Goal: Task Accomplishment & Management: Use online tool/utility

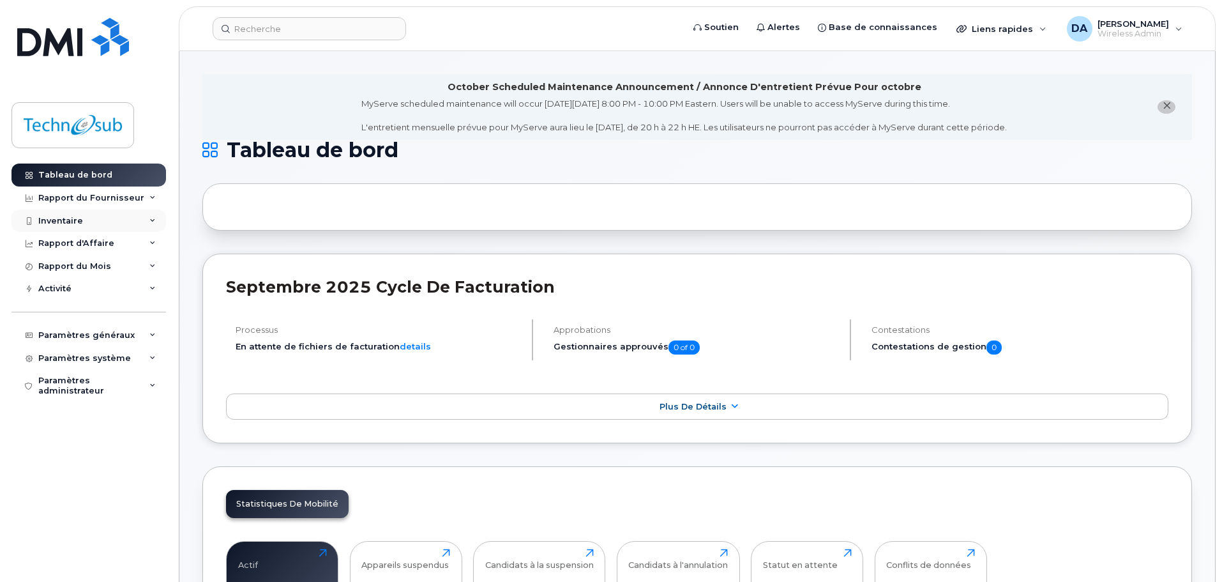
click at [80, 225] on div "Inventaire" at bounding box center [60, 221] width 45 height 10
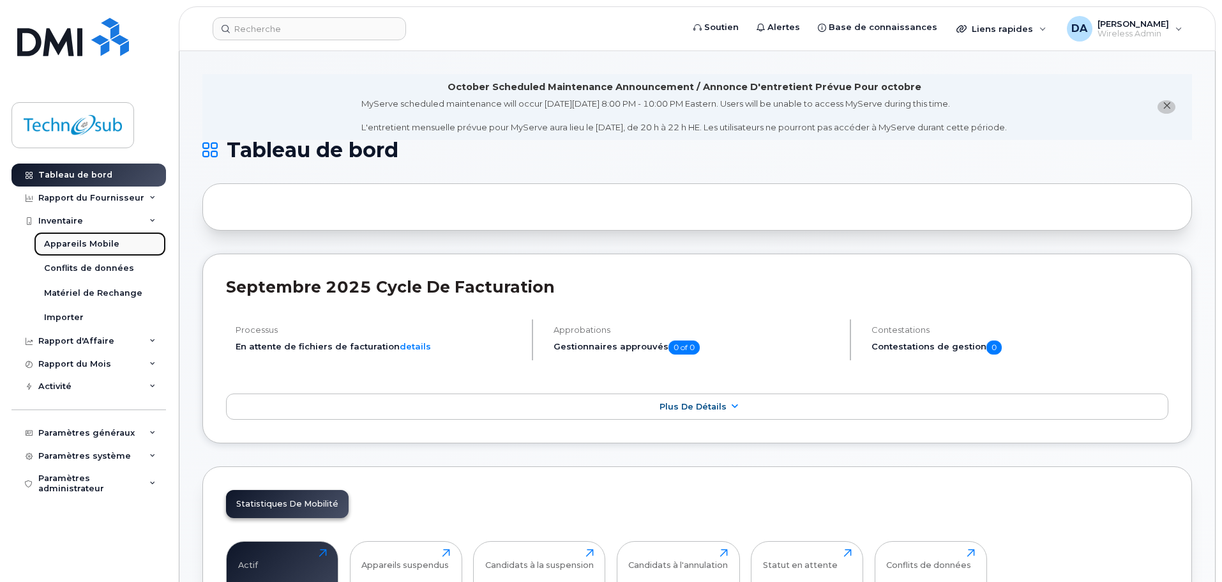
click at [78, 240] on div "Appareils Mobile" at bounding box center [81, 243] width 75 height 11
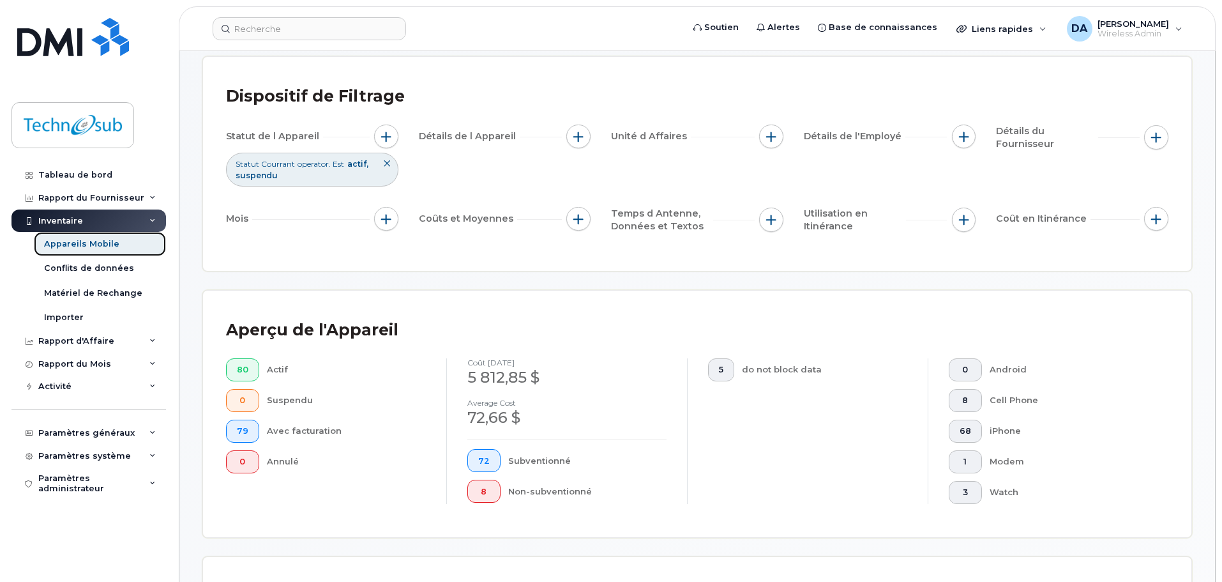
scroll to position [255, 0]
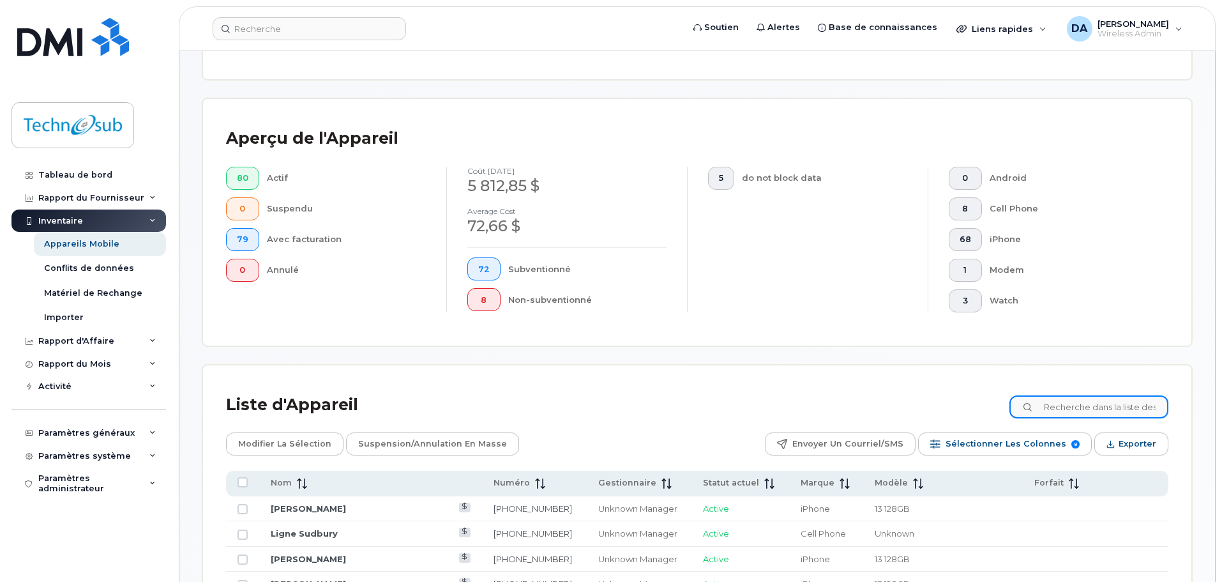
click at [1103, 407] on input at bounding box center [1089, 406] width 159 height 23
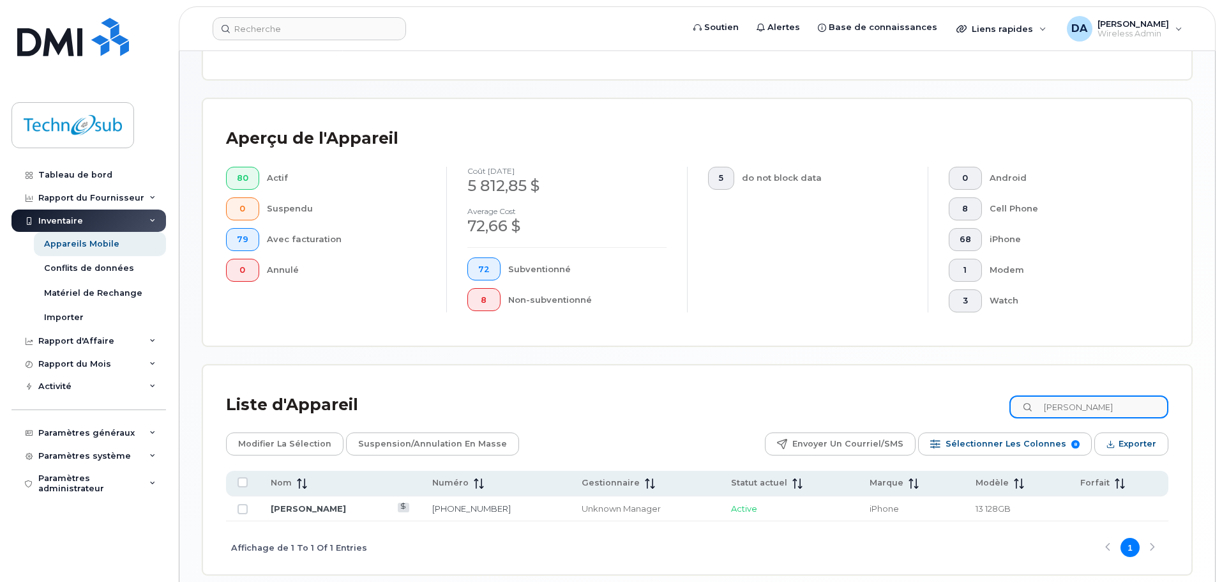
type input "ryan br"
click at [309, 508] on link "[PERSON_NAME]" at bounding box center [308, 508] width 75 height 10
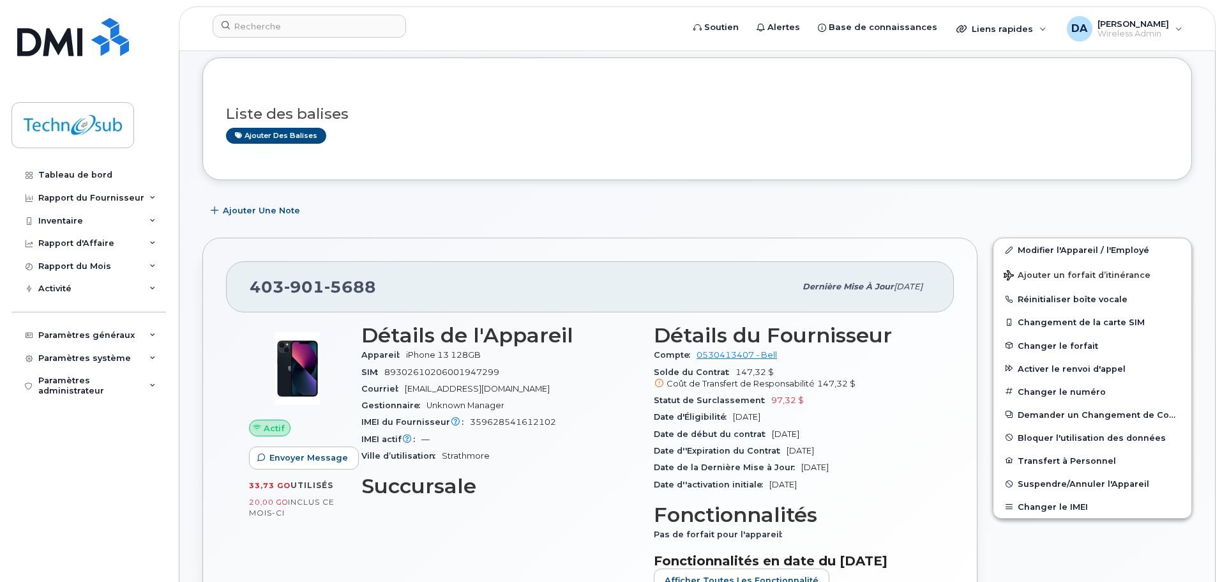
scroll to position [192, 0]
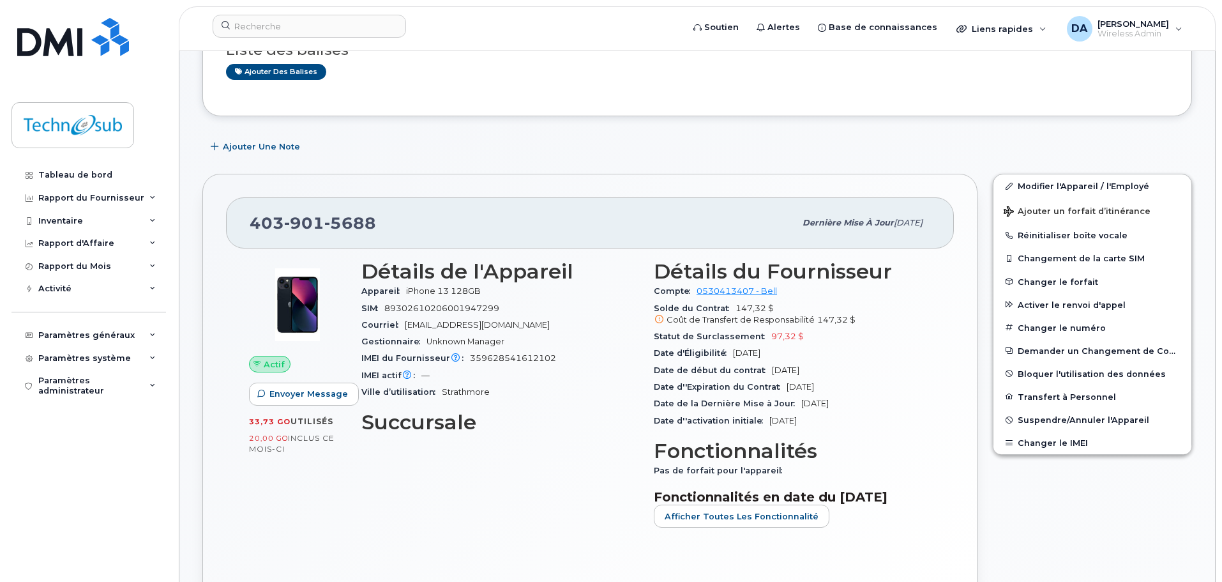
click at [427, 374] on span "—" at bounding box center [426, 375] width 8 height 10
click at [440, 382] on div "IMEI actif L'IMEI actif est actualisé quotidiennement, avec un délai pouvant al…" at bounding box center [499, 375] width 277 height 17
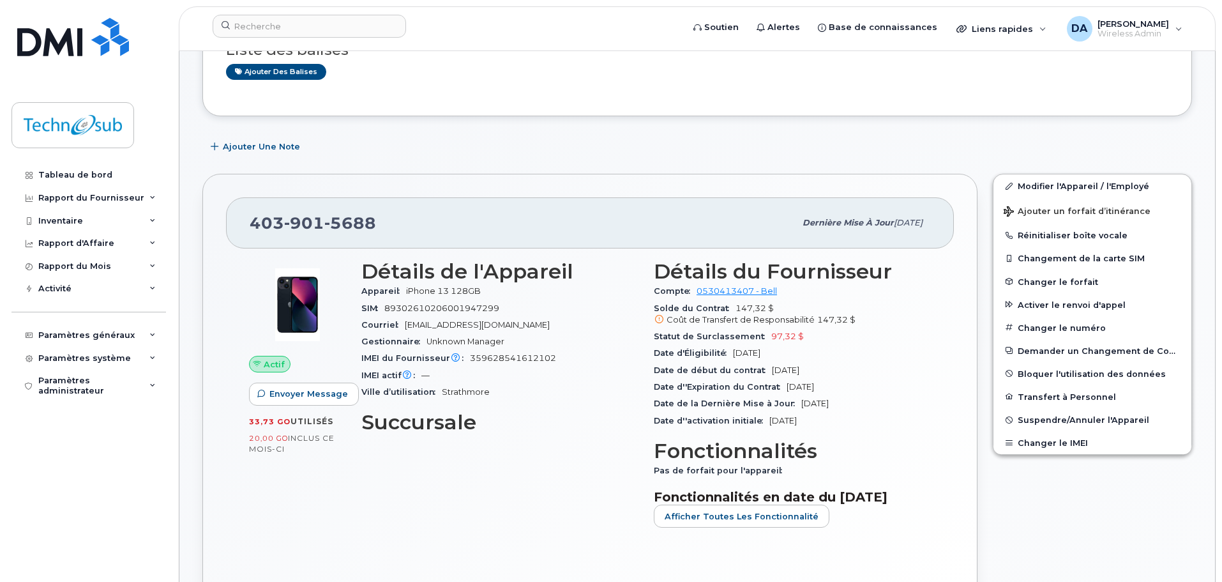
click at [429, 381] on div "IMEI actif L'IMEI actif est actualisé quotidiennement, avec un délai pouvant al…" at bounding box center [499, 375] width 277 height 17
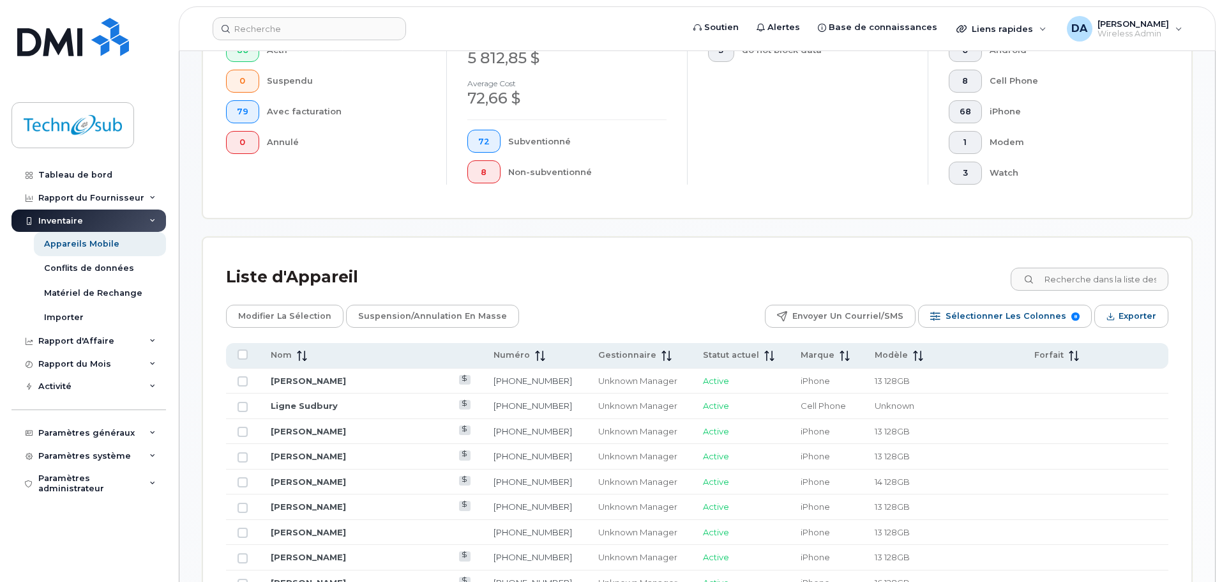
scroll to position [447, 0]
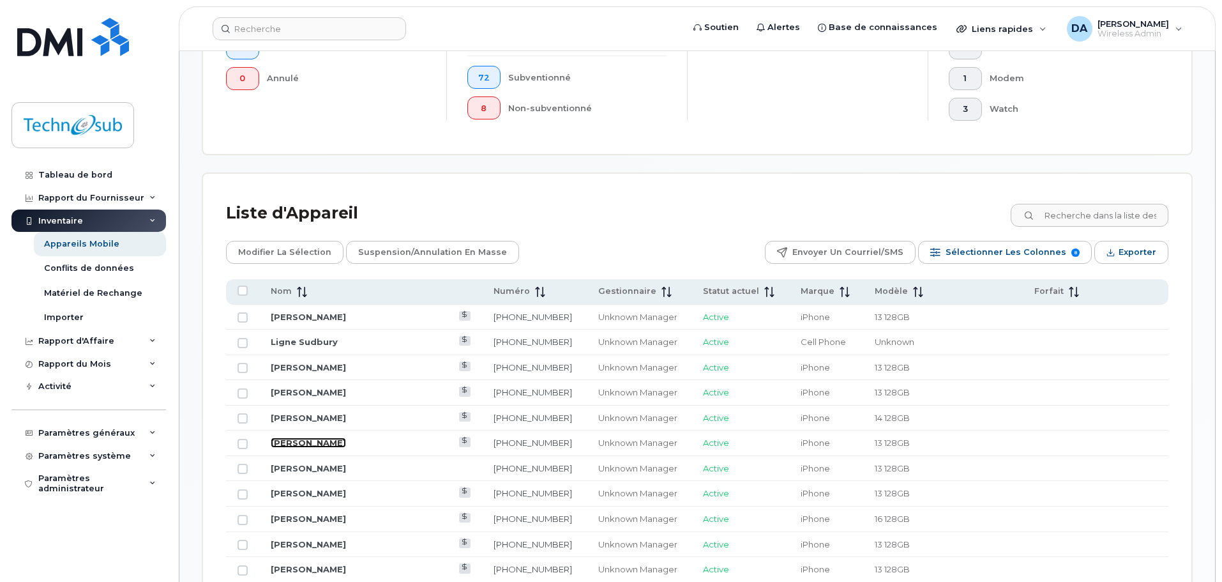
click at [308, 441] on link "[PERSON_NAME]" at bounding box center [308, 442] width 75 height 10
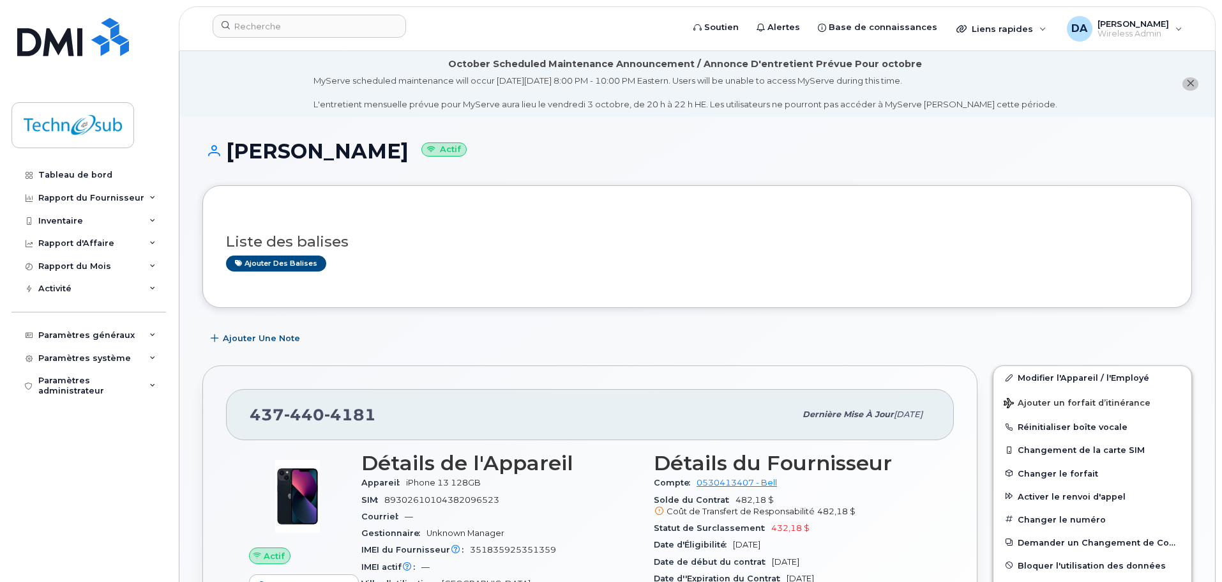
scroll to position [128, 0]
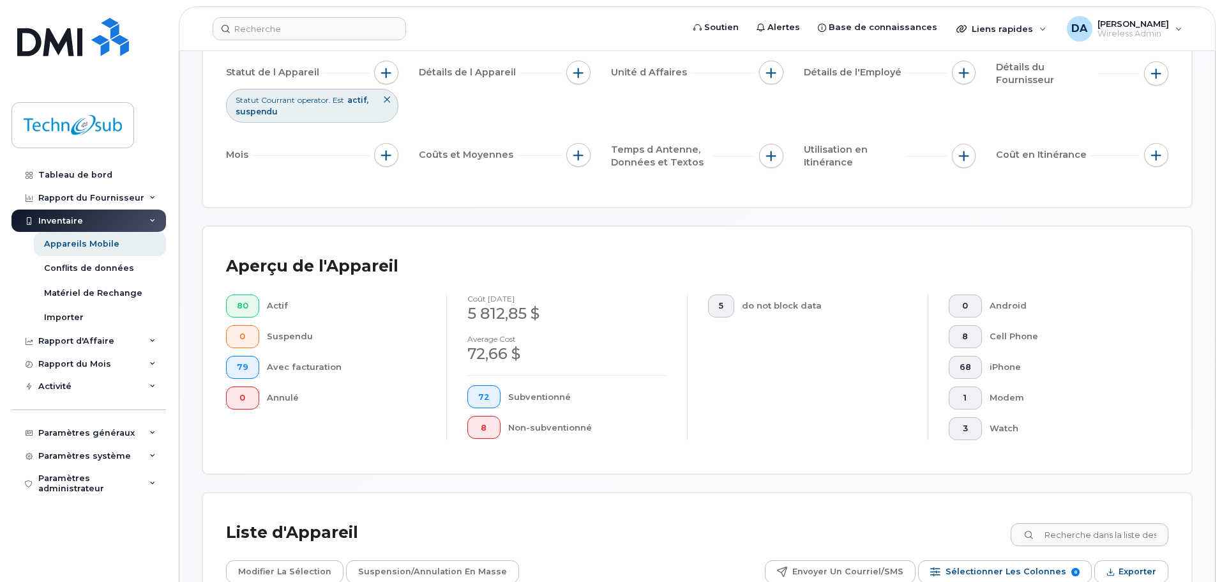
scroll to position [192, 0]
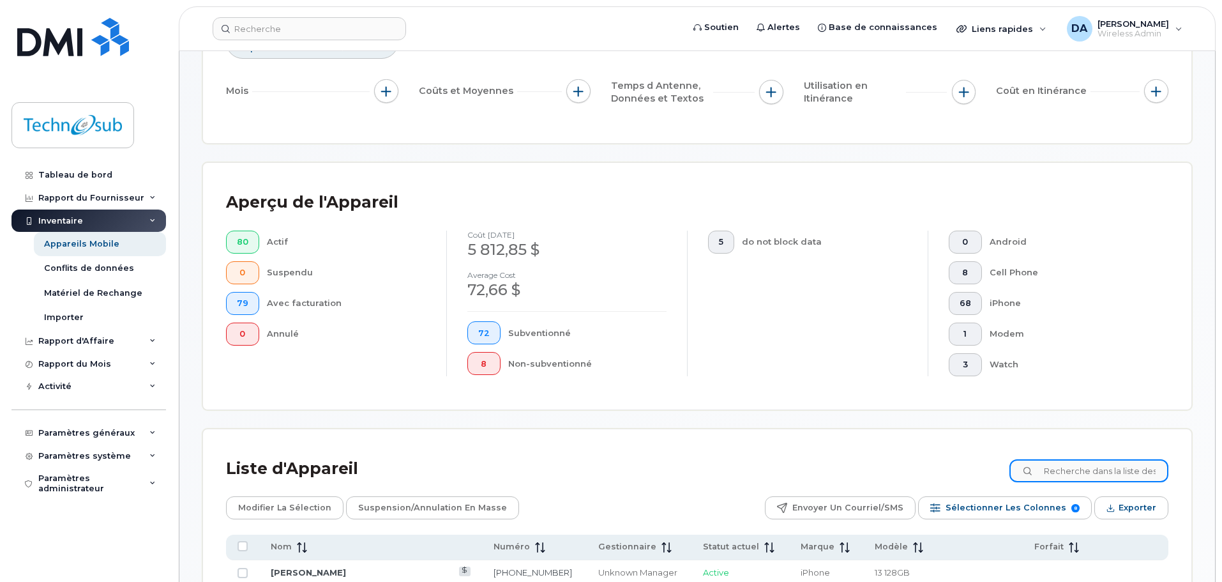
click at [1061, 475] on input at bounding box center [1089, 470] width 159 height 23
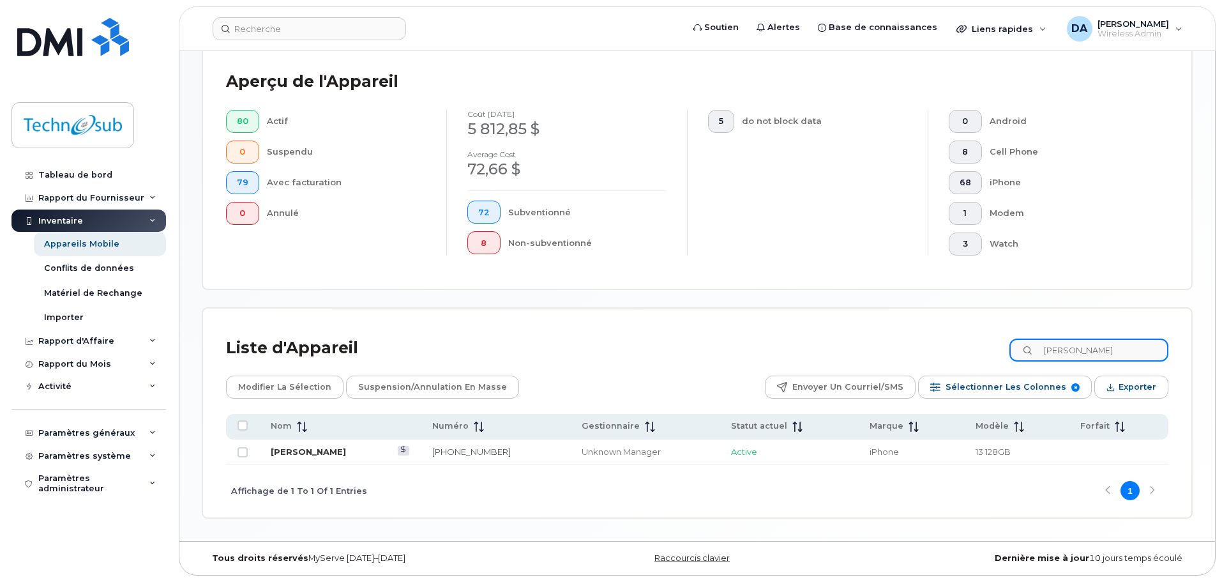
type input "ryan"
click at [314, 453] on link "[PERSON_NAME]" at bounding box center [308, 451] width 75 height 10
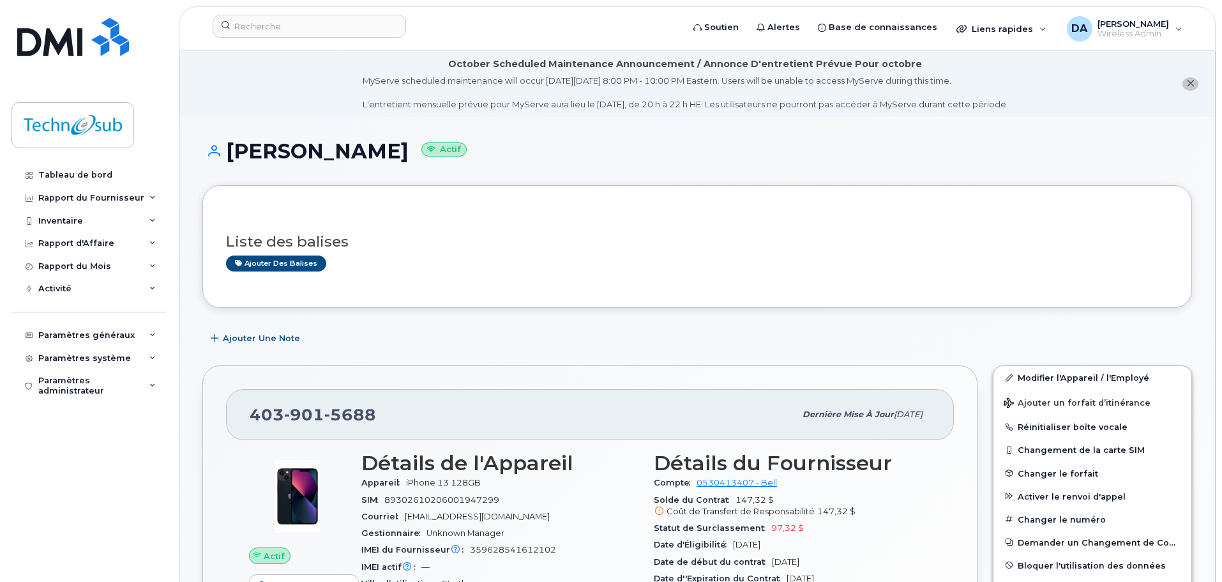
scroll to position [128, 0]
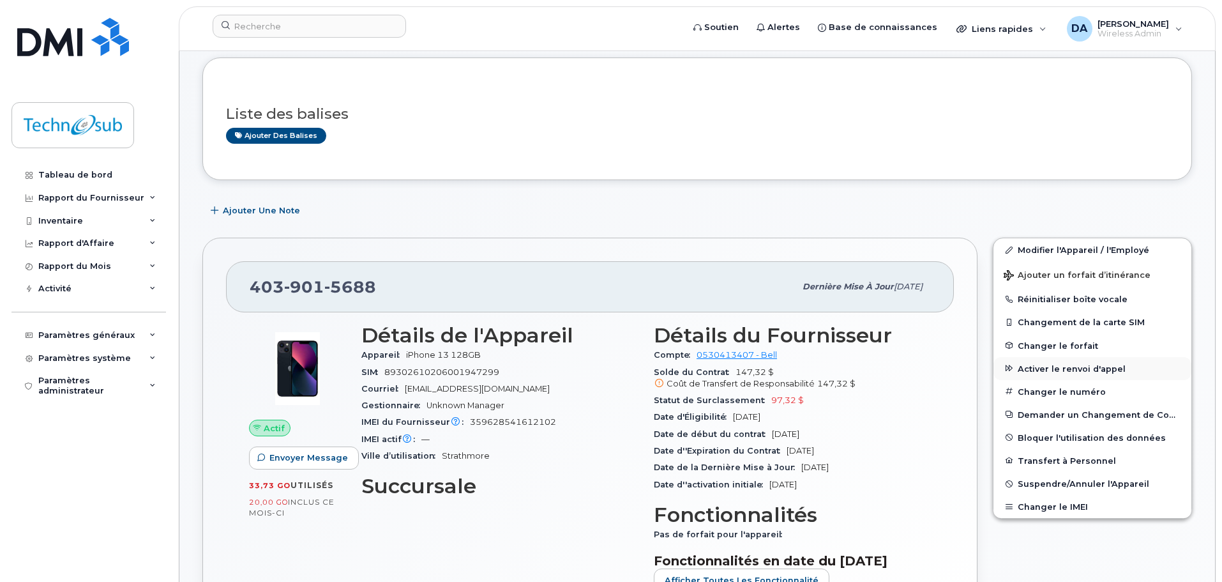
click at [1050, 376] on button "Activer le renvoi d'appel" at bounding box center [1093, 368] width 198 height 23
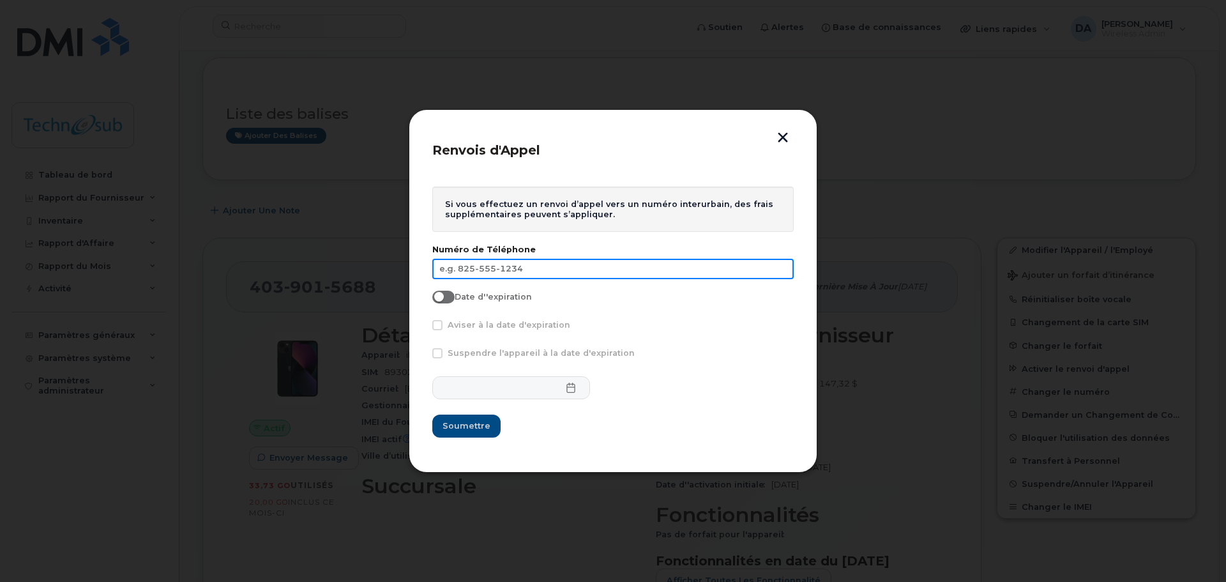
click at [510, 275] on input "text" at bounding box center [612, 269] width 361 height 20
paste input "[PHONE_NUMBER]"
type input "[PHONE_NUMBER]"
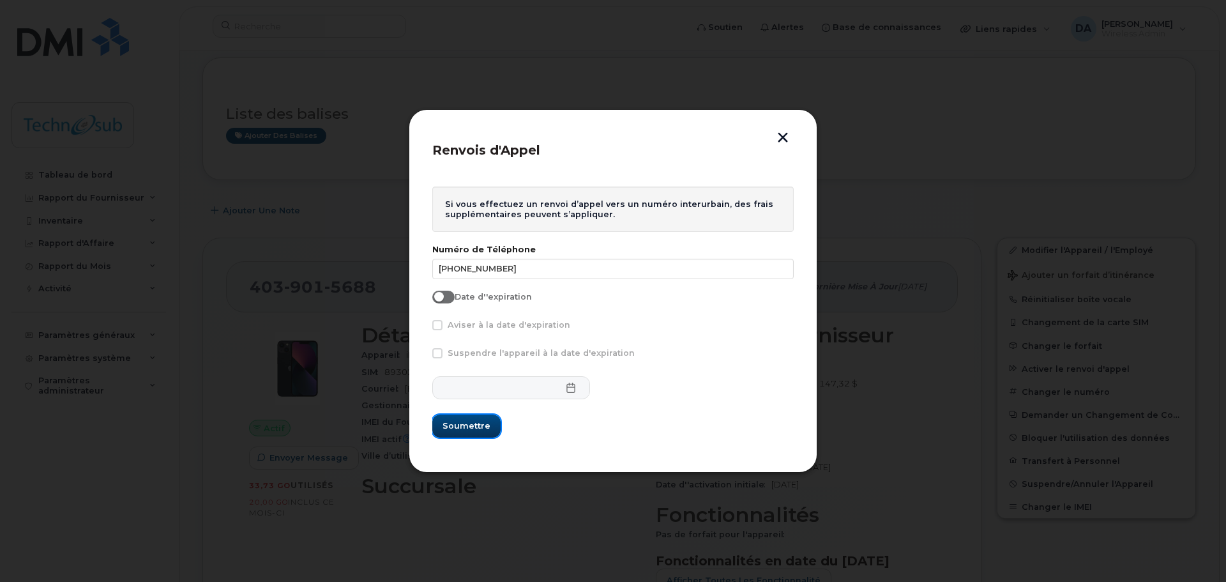
click at [447, 419] on button "Soumettre" at bounding box center [466, 425] width 68 height 23
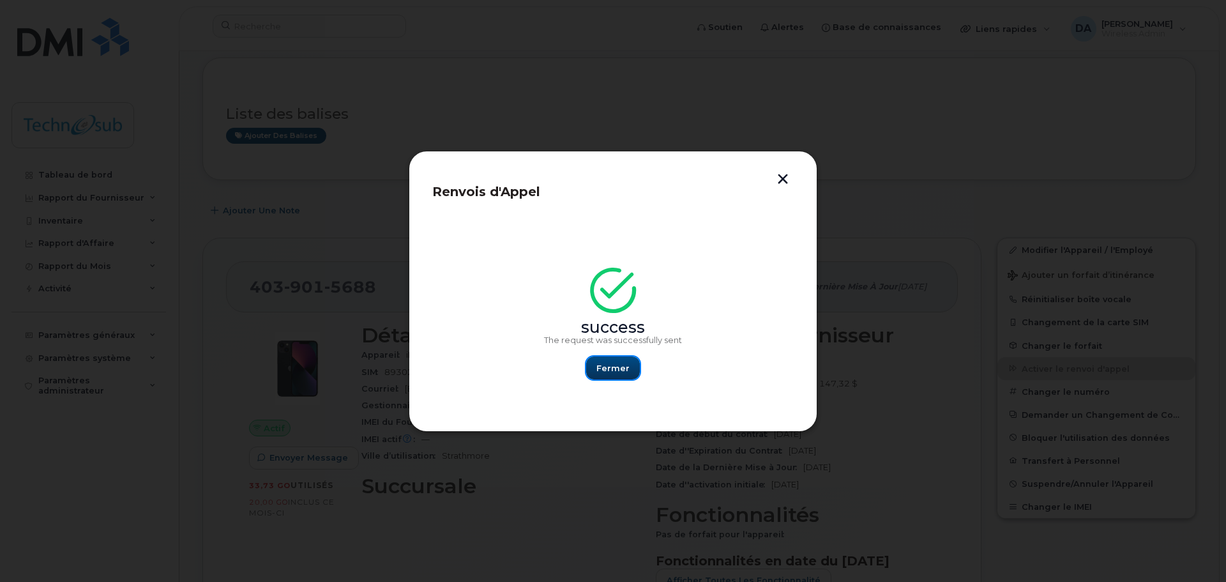
click at [615, 370] on span "Fermer" at bounding box center [612, 368] width 33 height 12
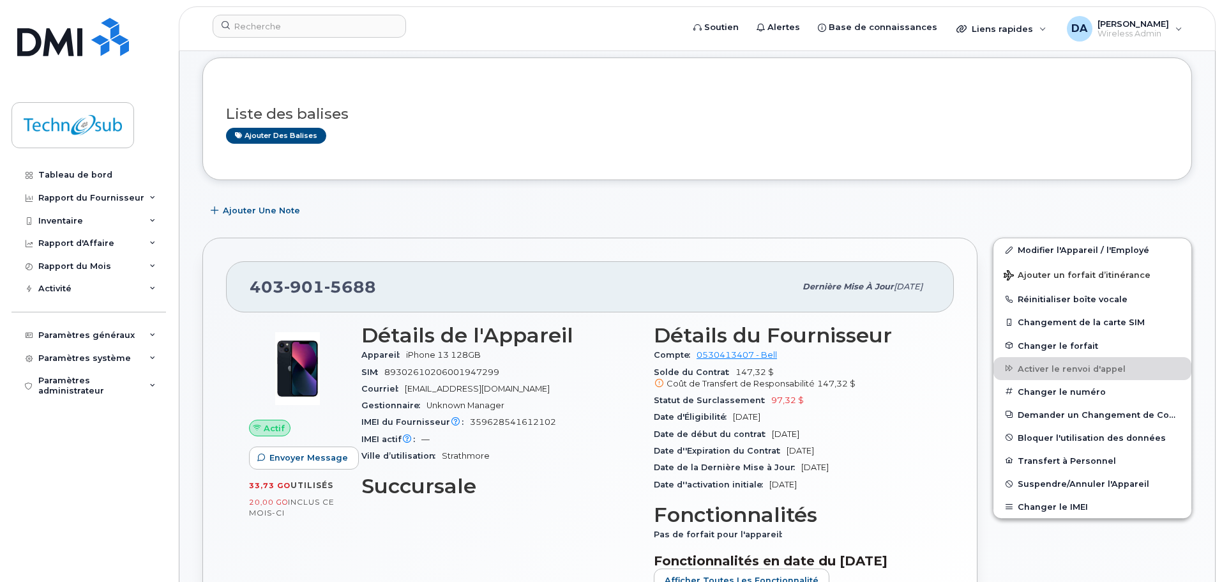
click at [576, 206] on div "Ajouter une Note" at bounding box center [697, 210] width 990 height 23
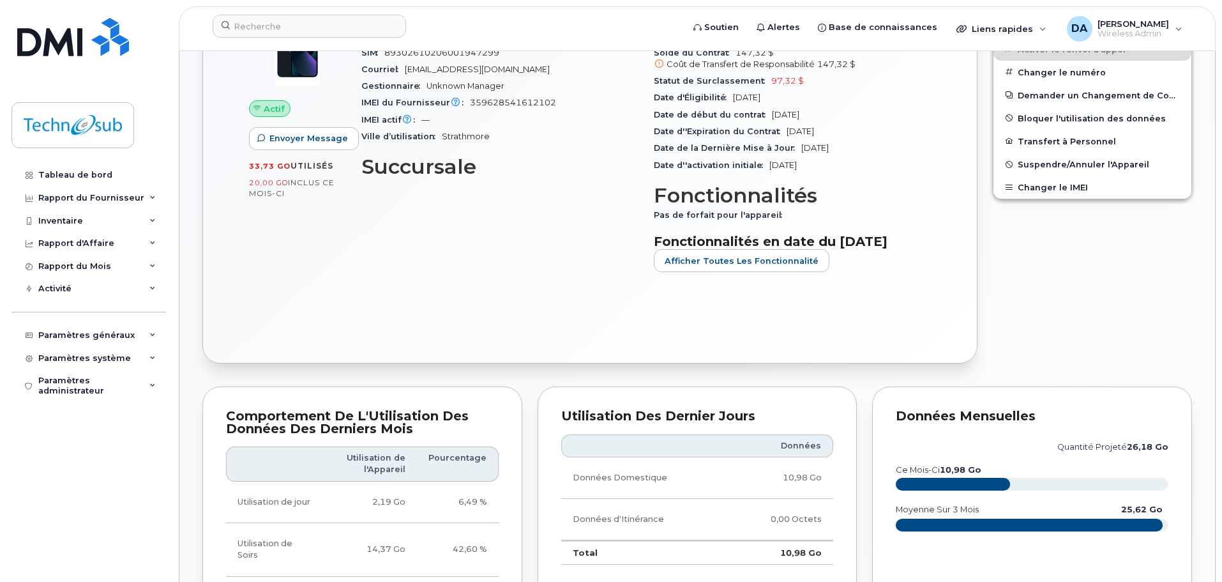
scroll to position [0, 0]
